Goal: Task Accomplishment & Management: Use online tool/utility

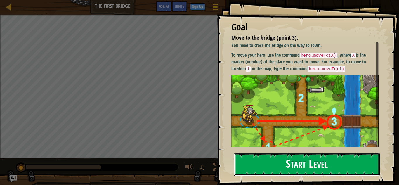
click at [318, 164] on button "Start Level" at bounding box center [307, 164] width 146 height 23
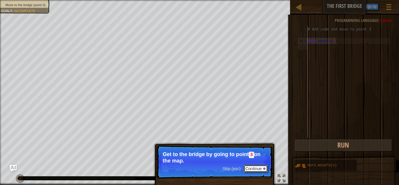
click at [255, 165] on button "Continue" at bounding box center [256, 169] width 24 height 8
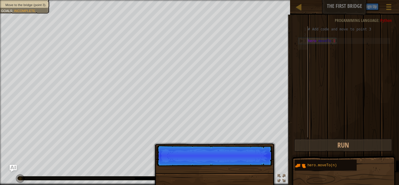
scroll to position [3, 0]
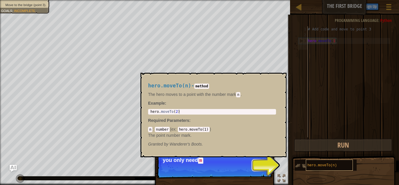
click at [315, 165] on span "hero.moveTo(n)" at bounding box center [321, 165] width 29 height 4
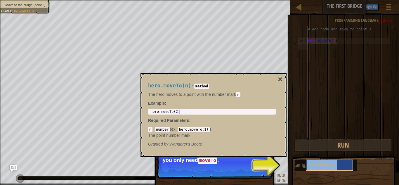
click at [315, 165] on span "hero.moveTo(n)" at bounding box center [321, 165] width 29 height 4
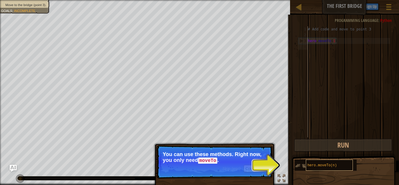
click at [315, 165] on span "hero.moveTo(n)" at bounding box center [321, 165] width 29 height 4
